Goal: Information Seeking & Learning: Understand process/instructions

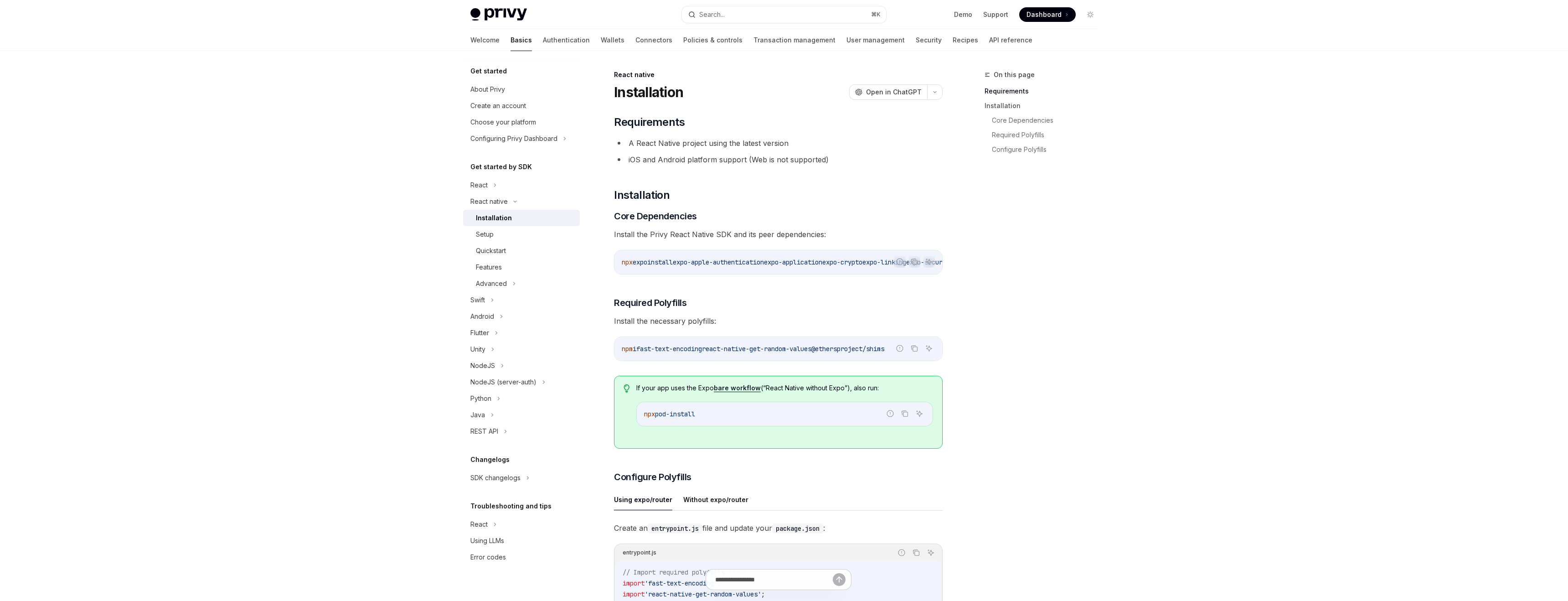
type textarea "*"
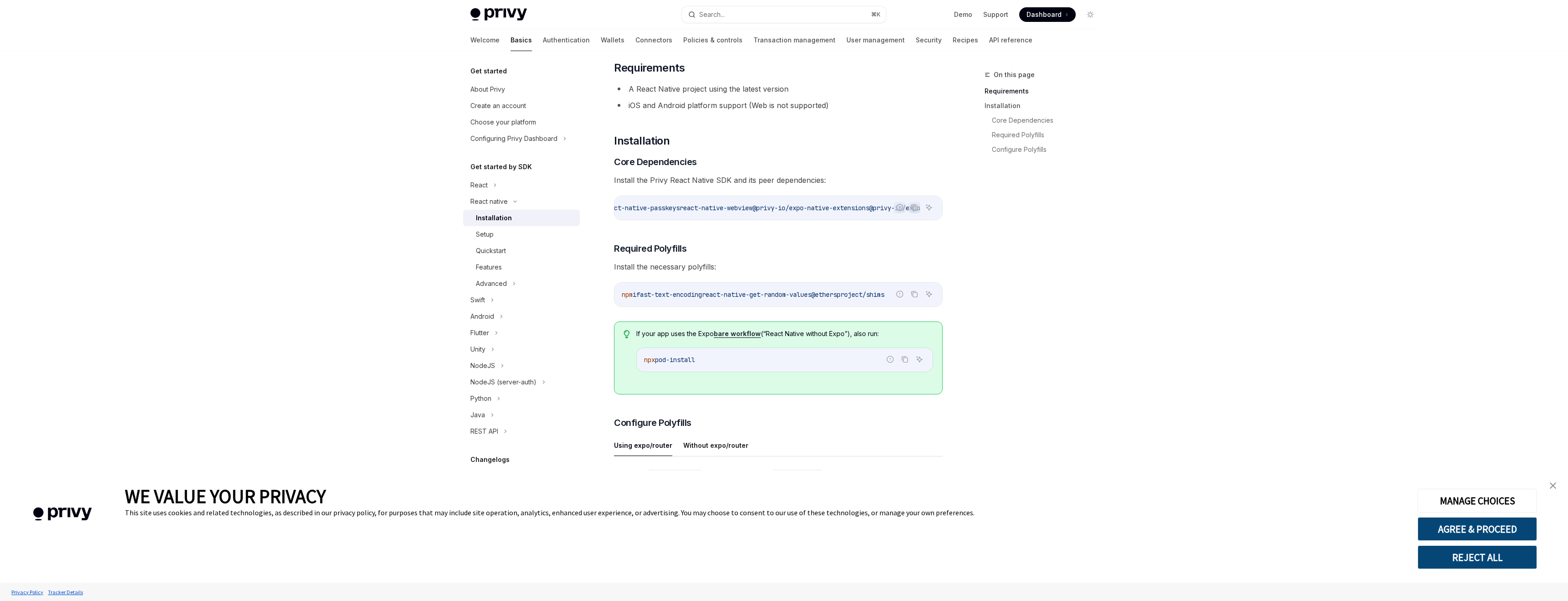
scroll to position [0, 505]
click at [913, 207] on icon "Copy the contents from the code block" at bounding box center [915, 208] width 4 height 4
click at [917, 297] on icon "Copy the contents from the code block" at bounding box center [915, 295] width 4 height 4
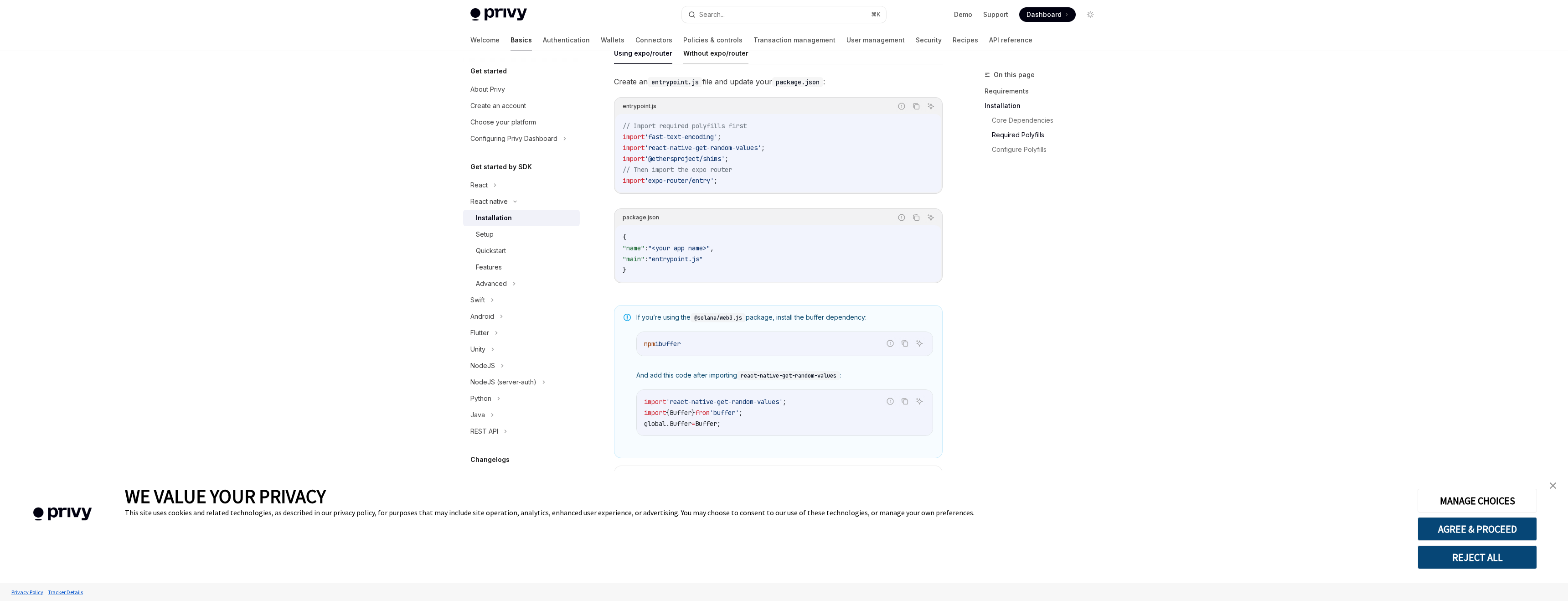
scroll to position [487, 0]
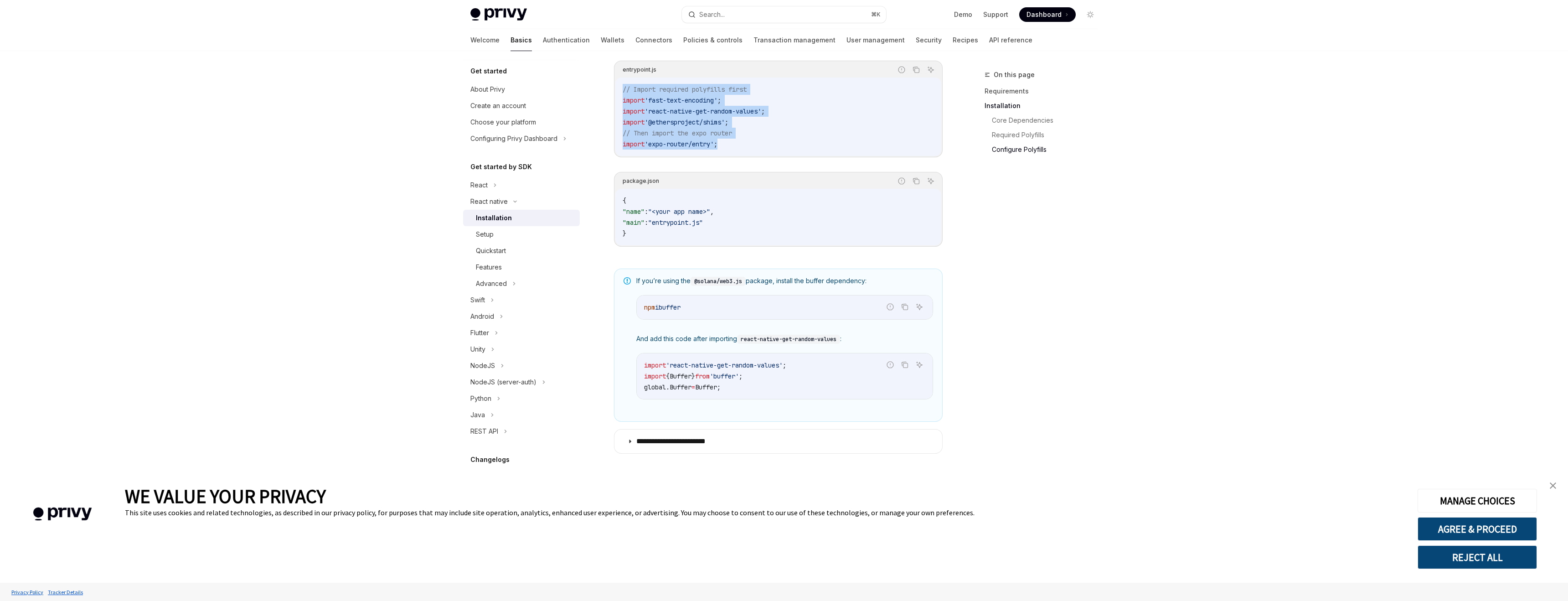
drag, startPoint x: 623, startPoint y: 90, endPoint x: 732, endPoint y: 144, distance: 121.6
click at [732, 144] on code "// Import required polyfills first import 'fast-text-encoding' ; import 'react-…" at bounding box center [778, 117] width 311 height 66
copy code "// Import required polyfills first import 'fast-text-encoding' ; import 'react-…"
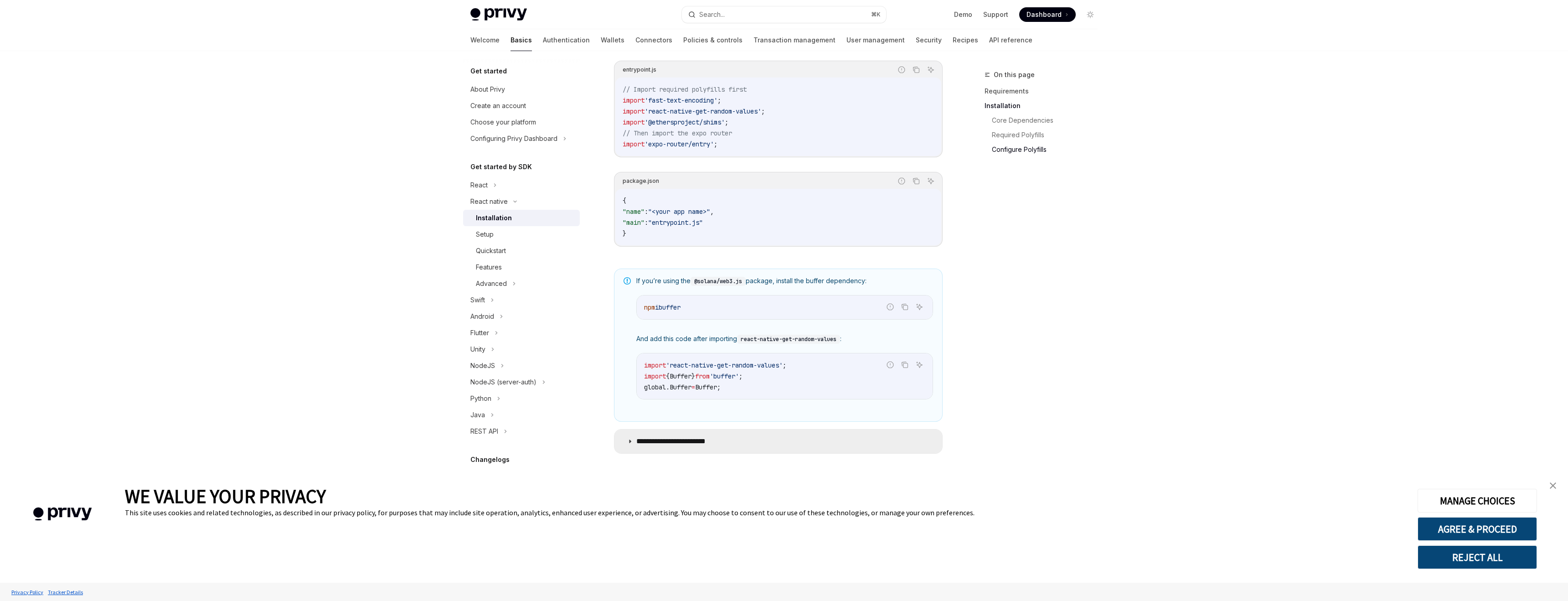
click at [654, 438] on p "**********" at bounding box center [680, 441] width 88 height 9
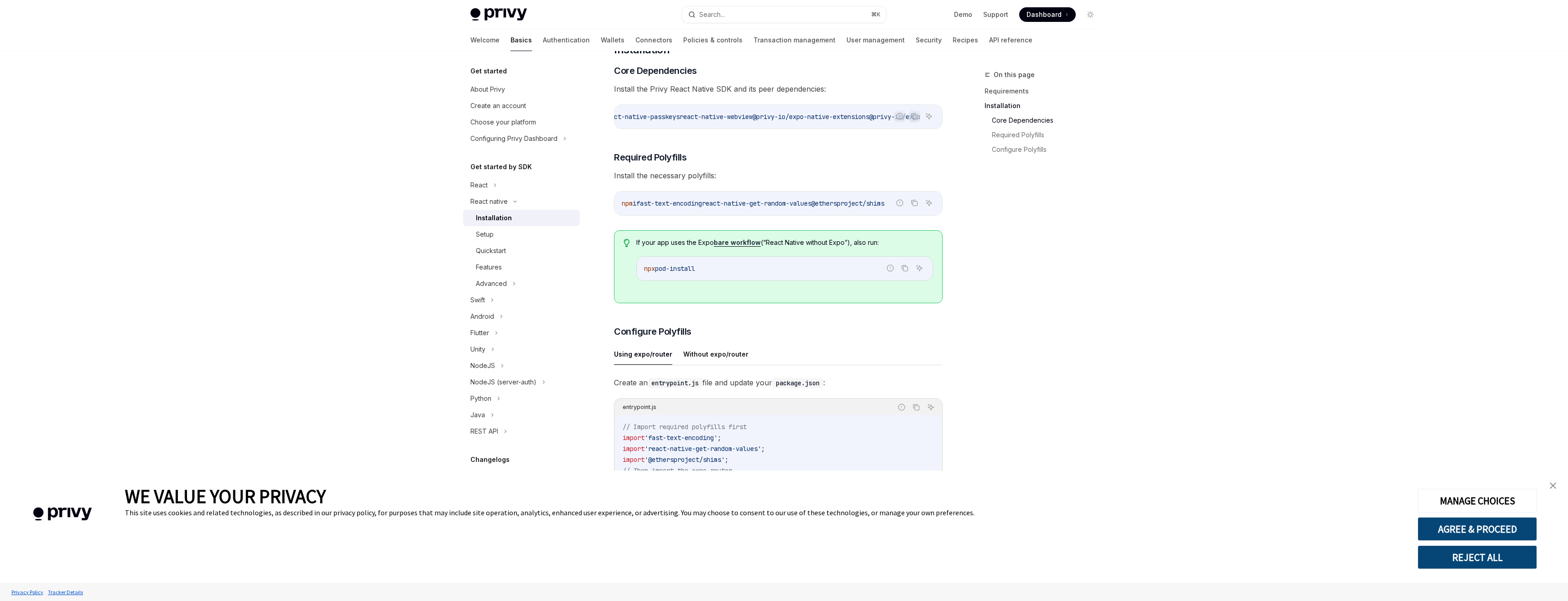
scroll to position [144, 0]
click at [497, 237] on div "Setup" at bounding box center [525, 234] width 99 height 11
type textarea "*"
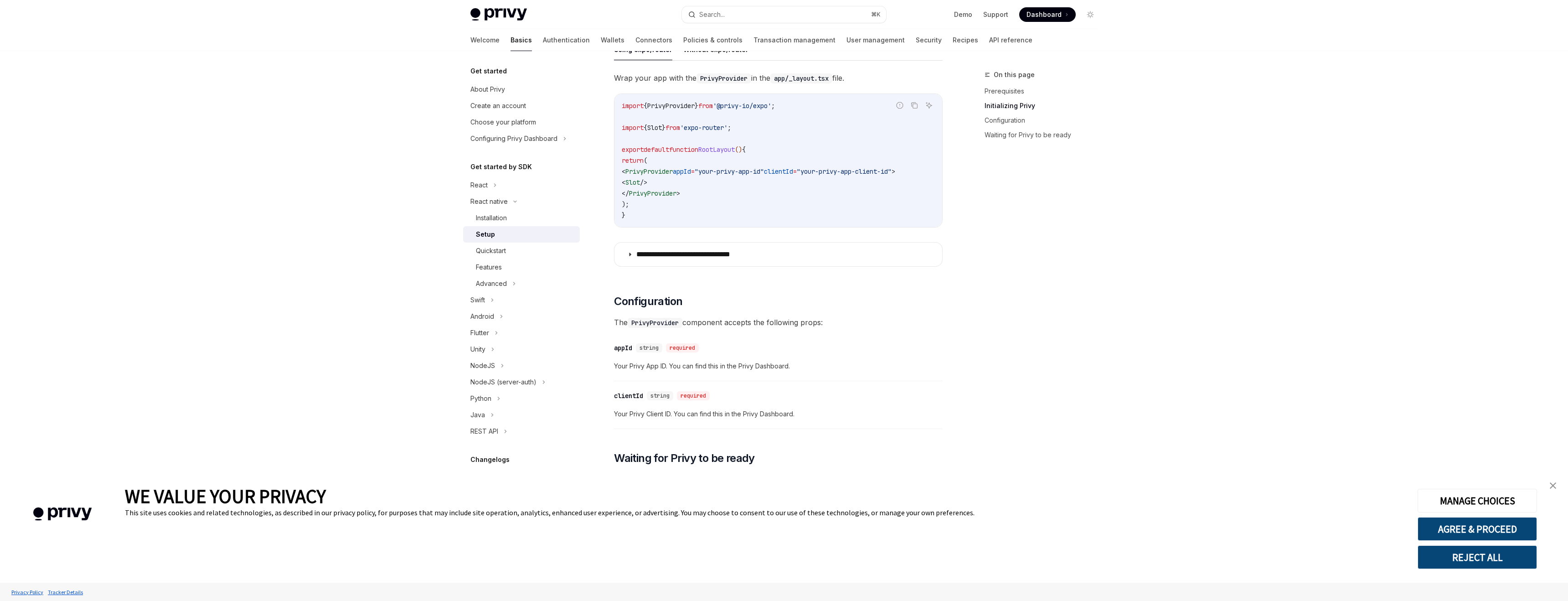
scroll to position [271, 0]
click at [690, 264] on summary "**********" at bounding box center [778, 254] width 327 height 24
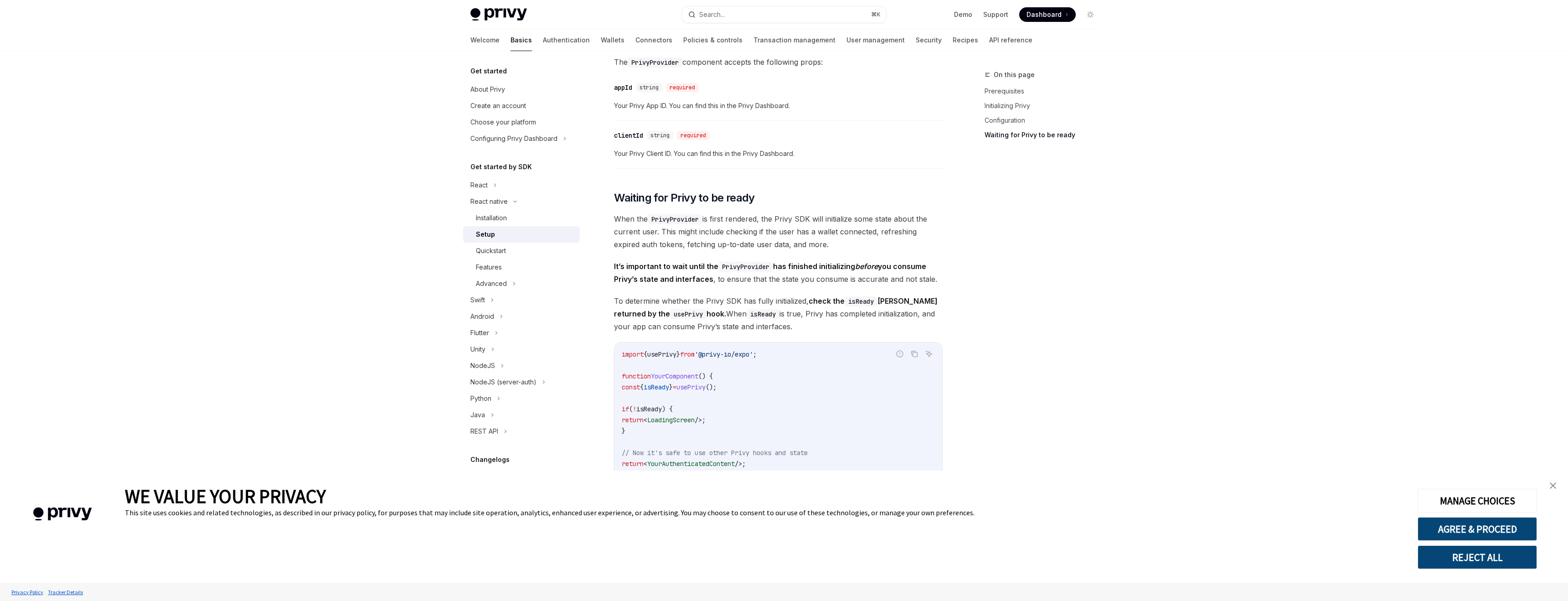
scroll to position [1217, 0]
